Goal: Task Accomplishment & Management: Manage account settings

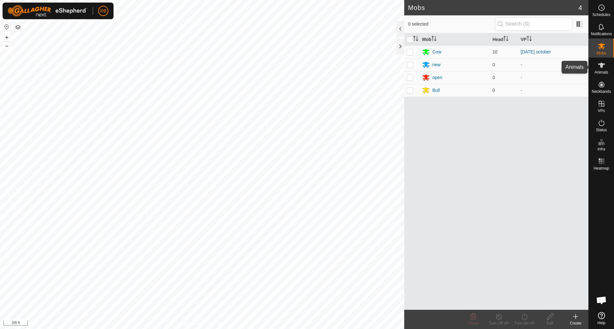
click at [603, 66] on icon at bounding box center [602, 65] width 8 height 8
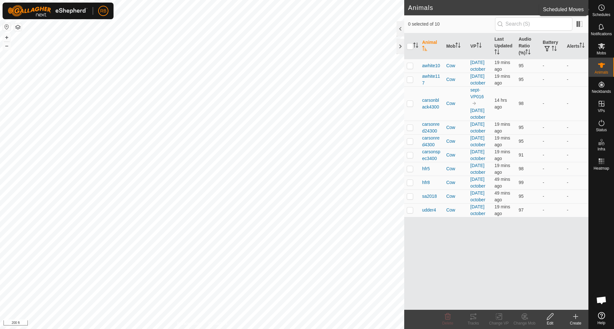
click at [601, 8] on icon at bounding box center [602, 8] width 8 height 8
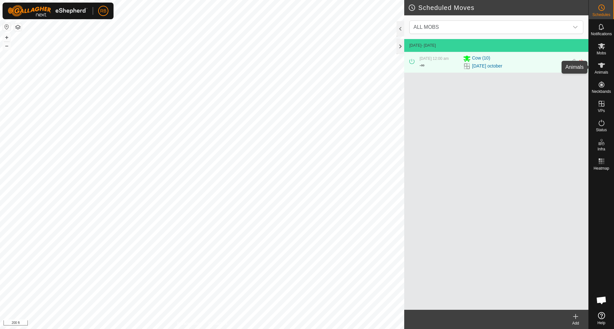
click at [605, 69] on icon at bounding box center [602, 65] width 8 height 8
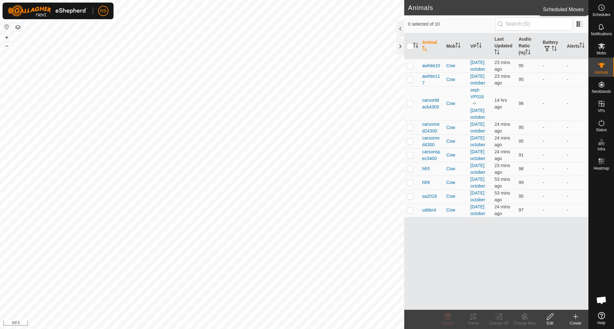
click at [605, 7] on circle at bounding box center [602, 8] width 6 height 6
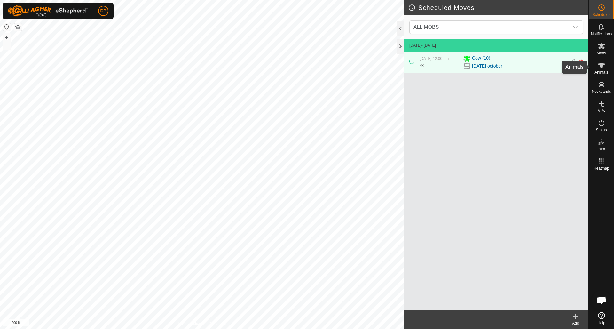
click at [599, 67] on icon at bounding box center [602, 65] width 8 height 8
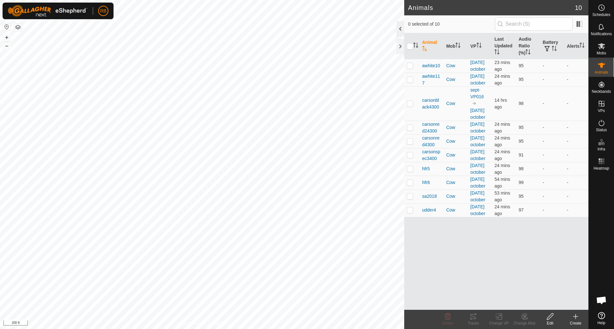
click at [400, 27] on div at bounding box center [401, 28] width 8 height 15
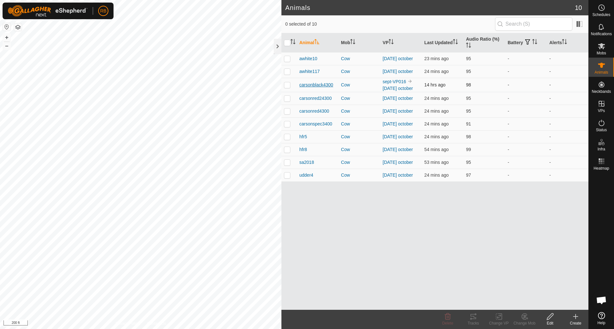
click at [315, 88] on span "carsonblack4300" at bounding box center [316, 85] width 34 height 7
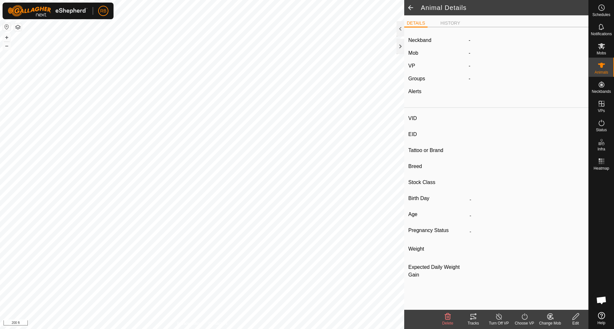
type input "carsonblack4300"
type input "-"
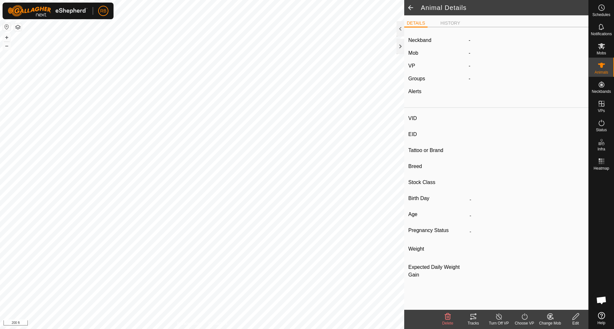
type input "0 kg"
type input "-"
